Goal: Task Accomplishment & Management: Manage account settings

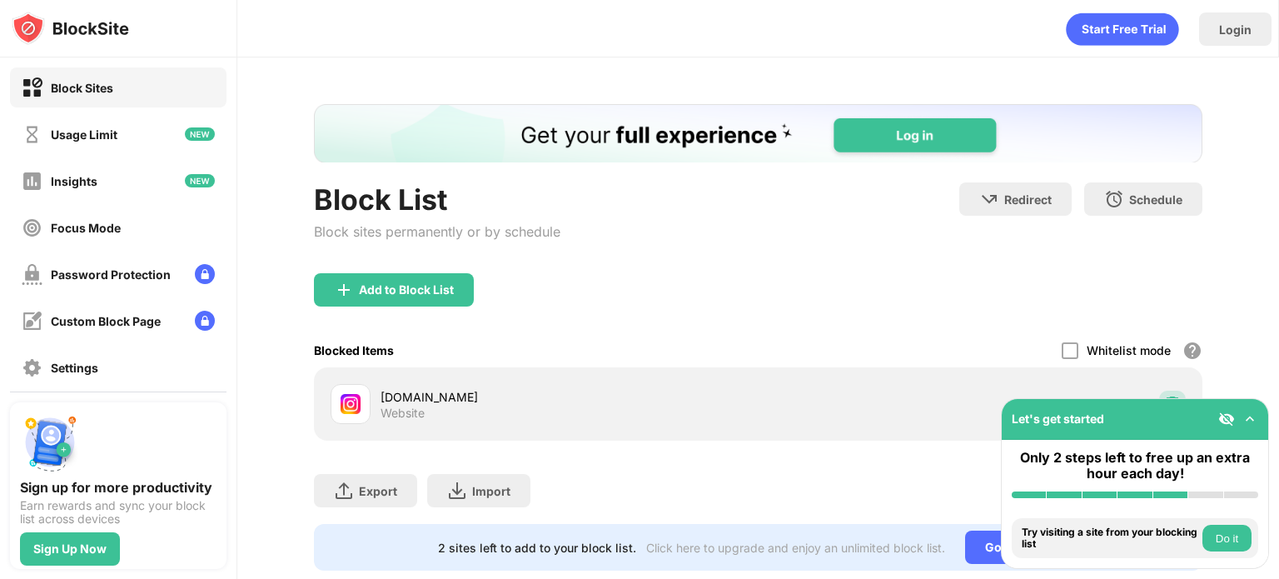
click at [1159, 390] on div at bounding box center [1172, 403] width 27 height 27
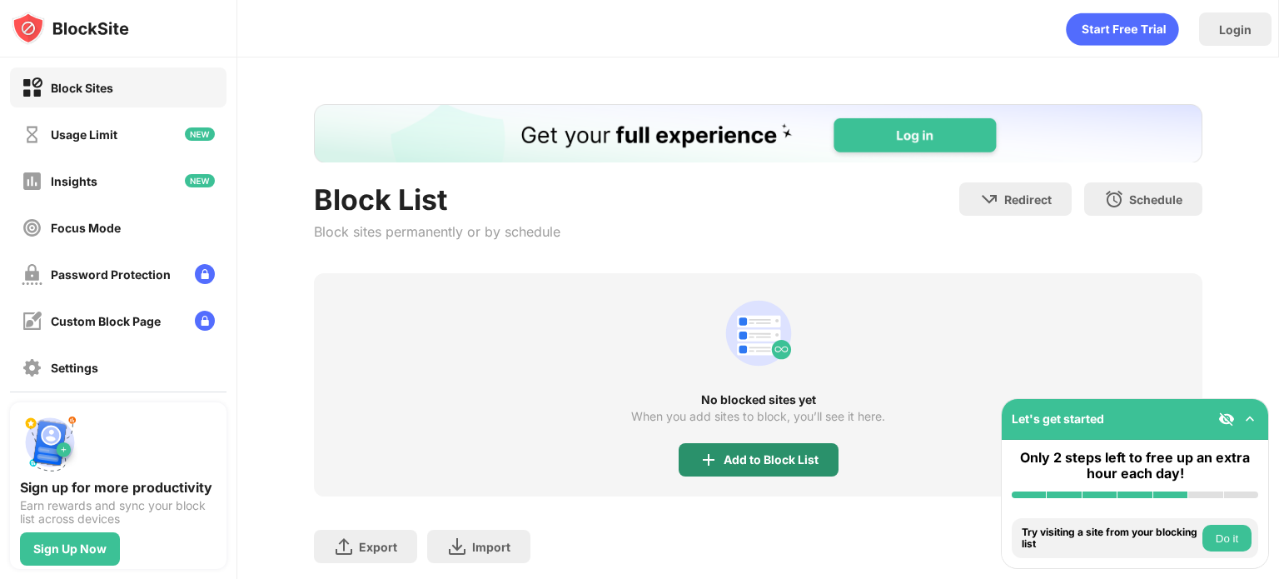
click at [826, 461] on div "Add to Block List" at bounding box center [759, 459] width 160 height 33
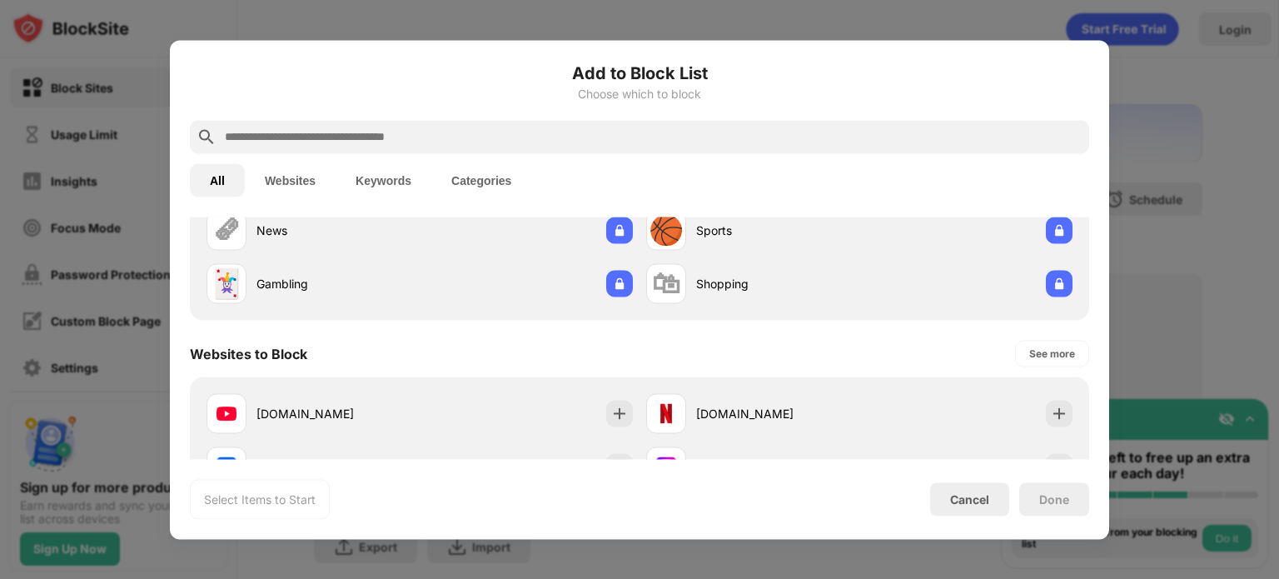
scroll to position [250, 0]
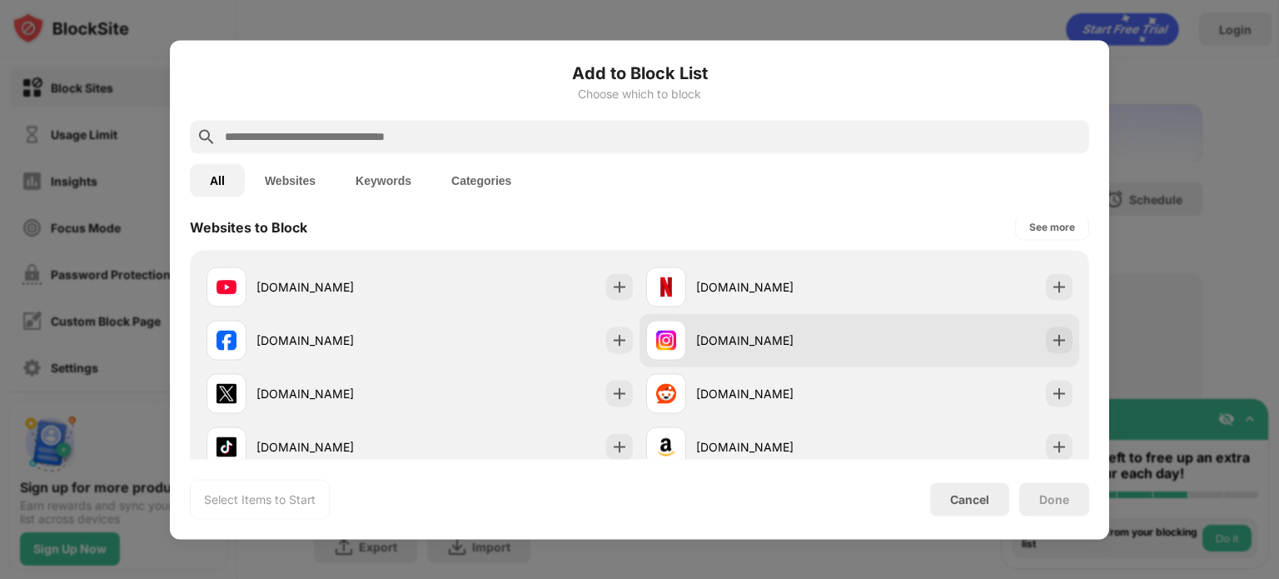
click at [1058, 342] on div at bounding box center [1059, 339] width 27 height 27
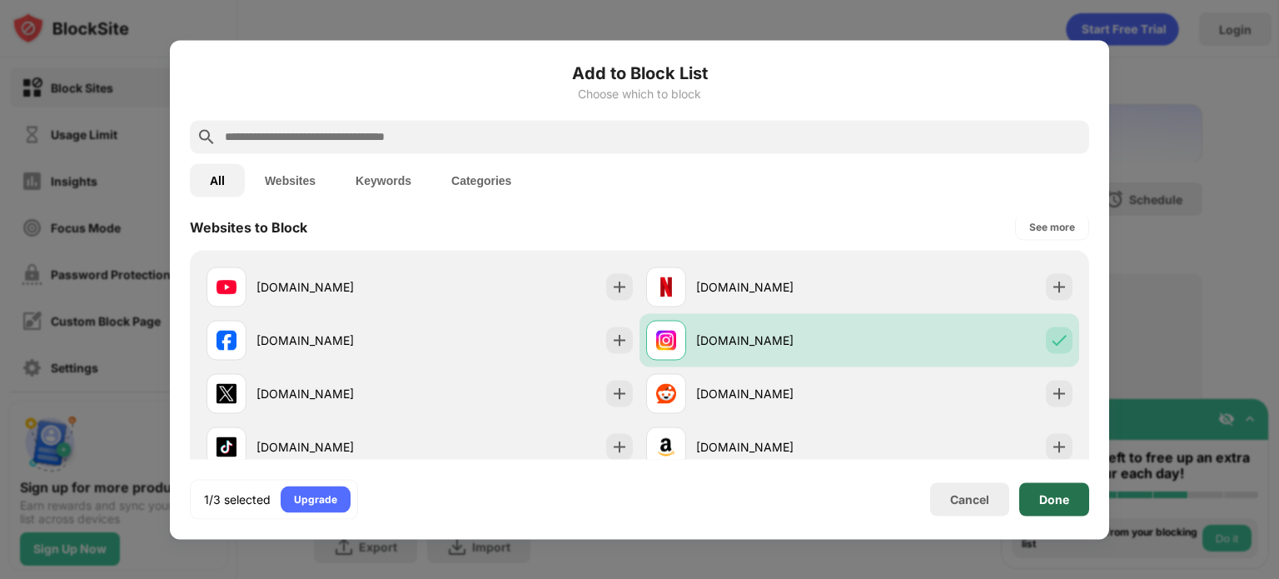
click at [1061, 503] on div "Done" at bounding box center [1054, 498] width 30 height 13
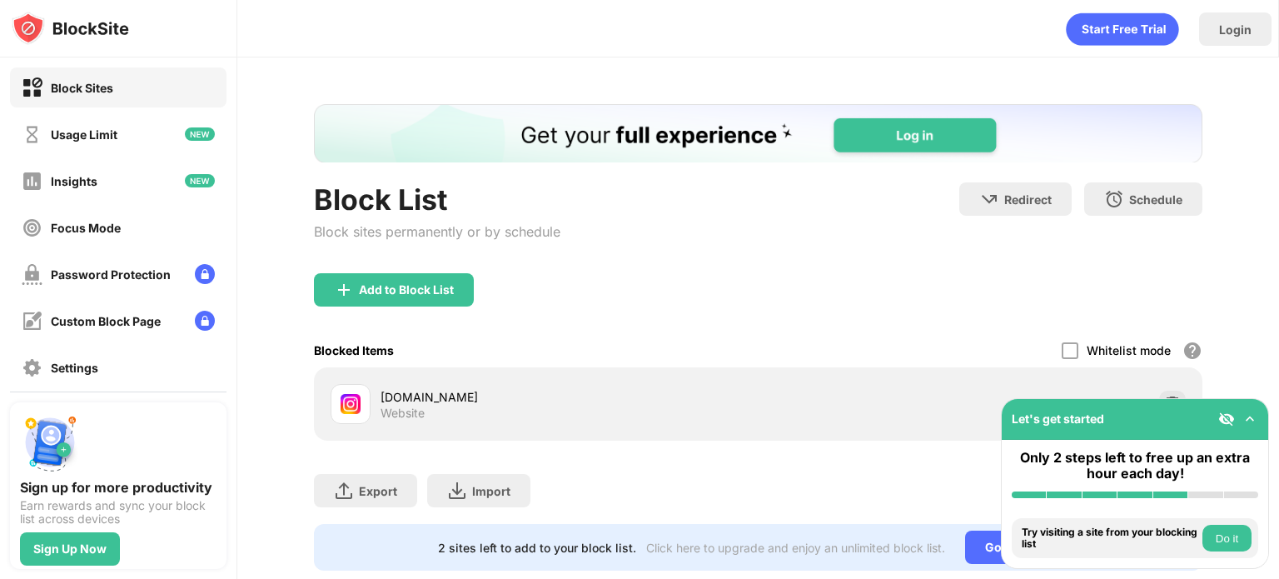
click at [1249, 421] on img at bounding box center [1249, 418] width 17 height 17
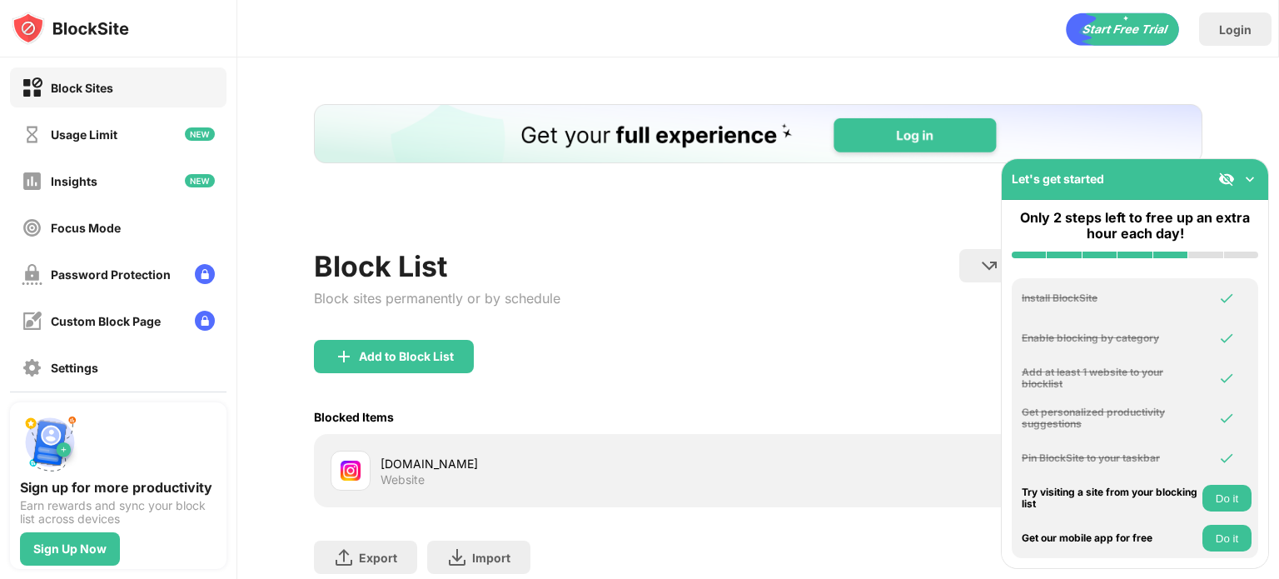
scroll to position [0, 0]
